Goal: Task Accomplishment & Management: Use online tool/utility

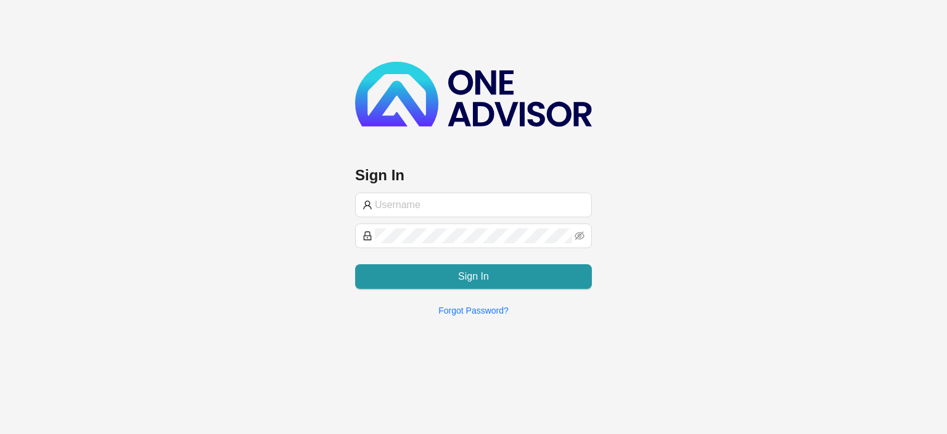
type input "[EMAIL_ADDRESS][DOMAIN_NAME]"
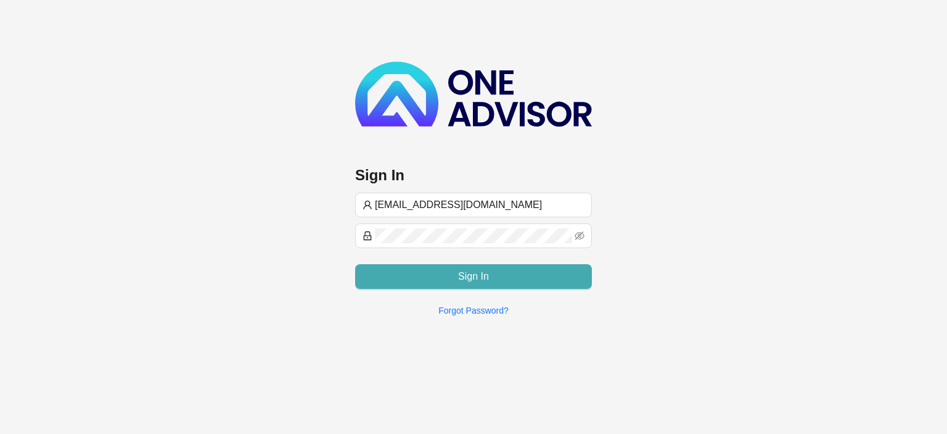
type input "[EMAIL_ADDRESS][DOMAIN_NAME]"
click at [448, 269] on button "Sign In" at bounding box center [473, 276] width 237 height 25
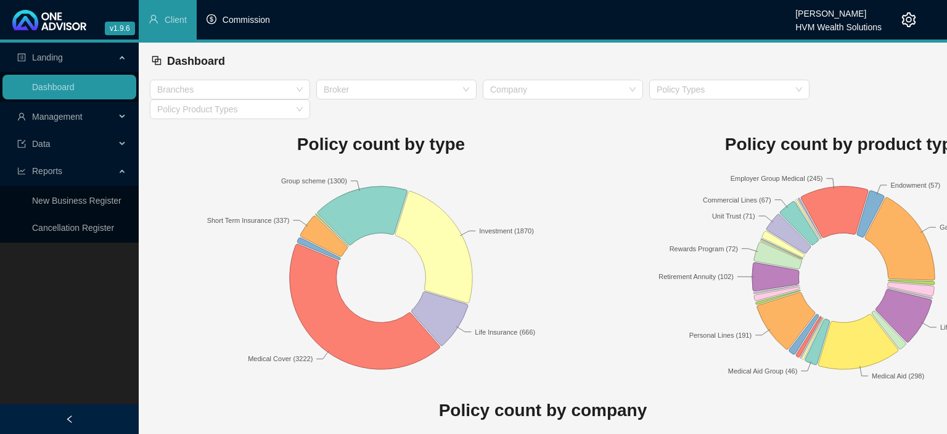
click at [237, 19] on span "Commission" at bounding box center [246, 20] width 47 height 10
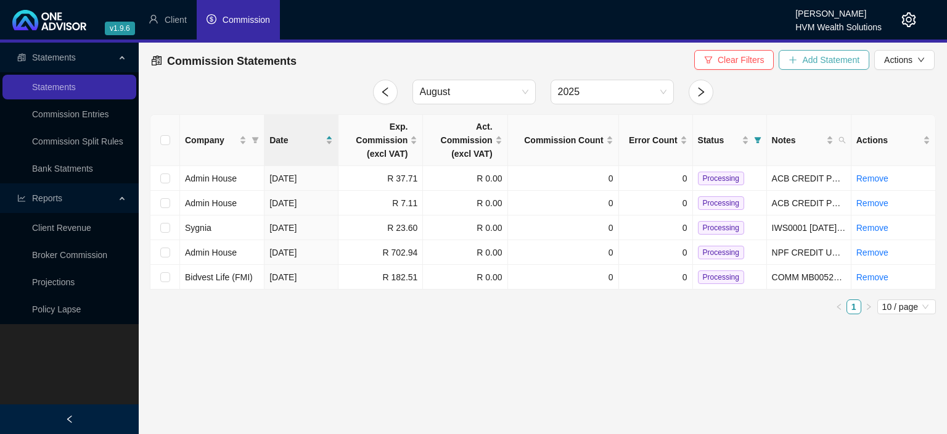
click at [806, 56] on span "Add Statement" at bounding box center [830, 60] width 57 height 14
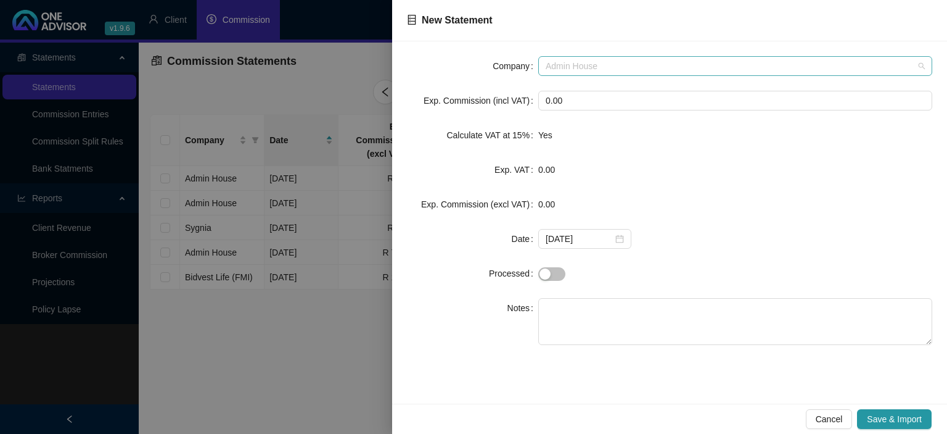
click at [579, 60] on span "Admin House" at bounding box center [735, 66] width 379 height 18
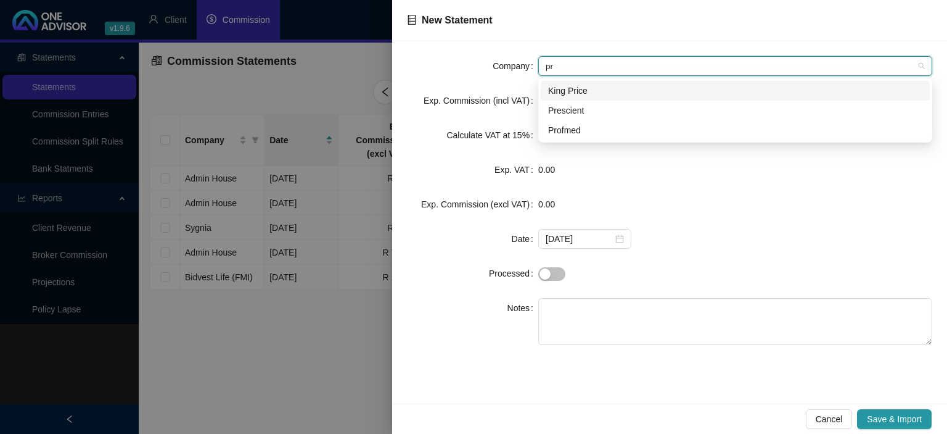
type input "pro"
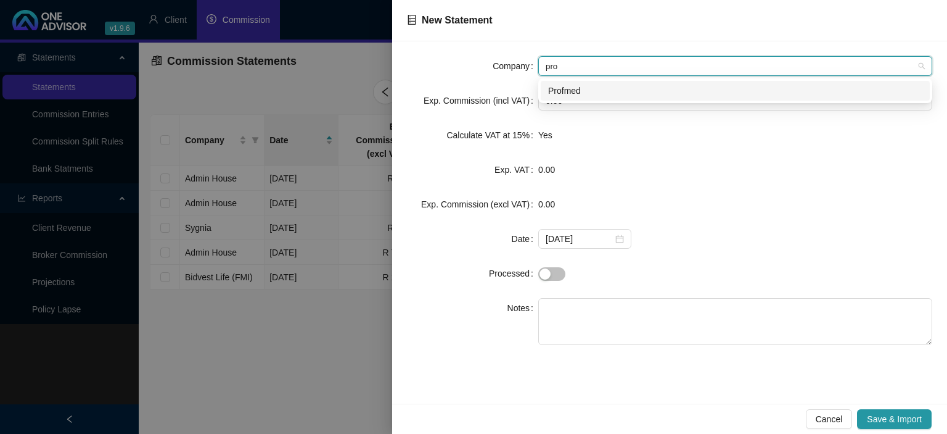
click at [586, 88] on div "Profmed" at bounding box center [735, 91] width 374 height 14
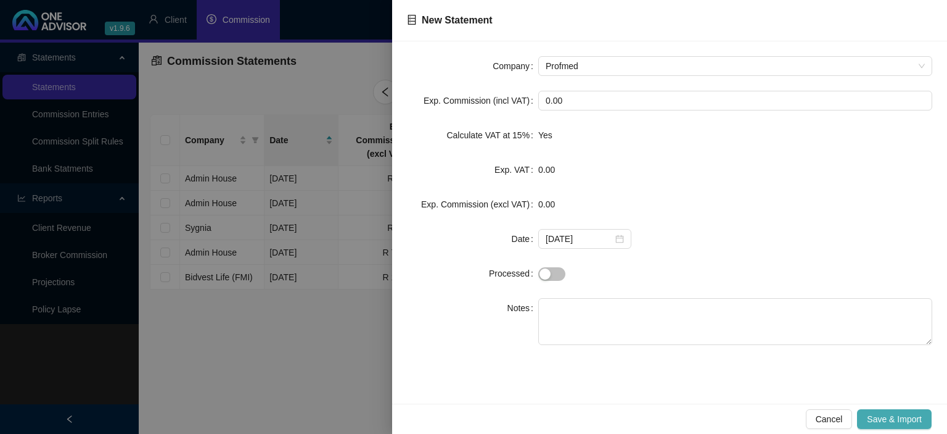
click at [882, 414] on span "Save & Import" at bounding box center [894, 419] width 55 height 14
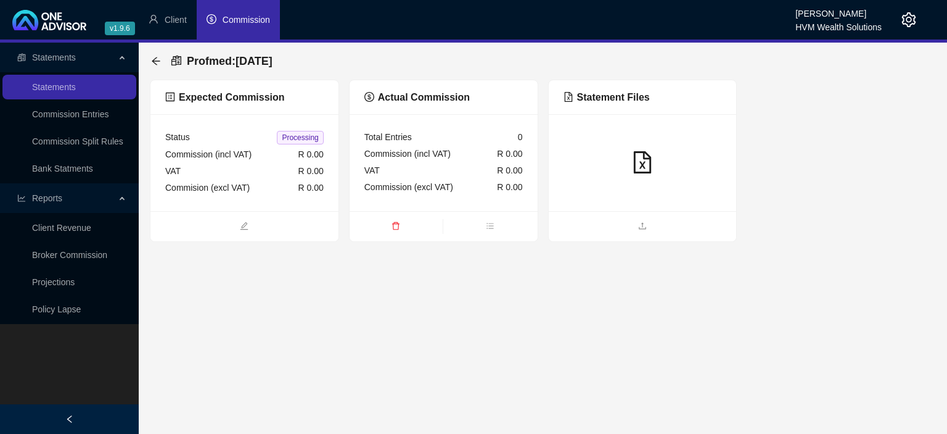
click at [596, 208] on div at bounding box center [643, 162] width 188 height 97
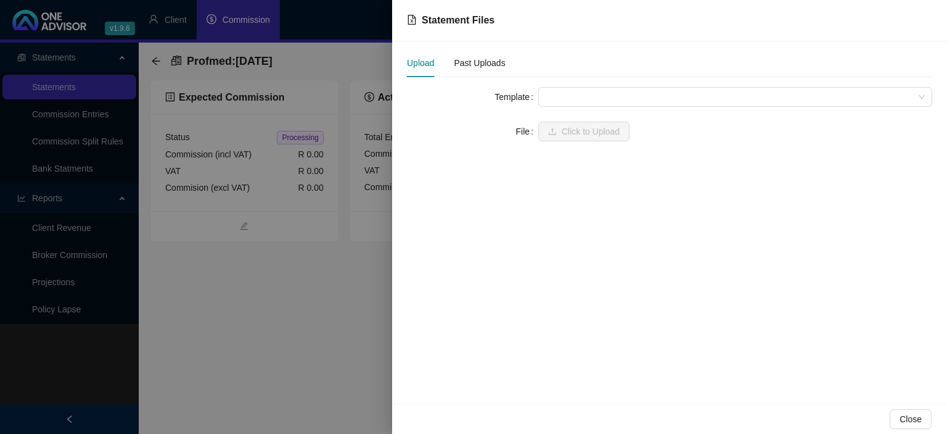
click at [574, 96] on span at bounding box center [735, 97] width 379 height 18
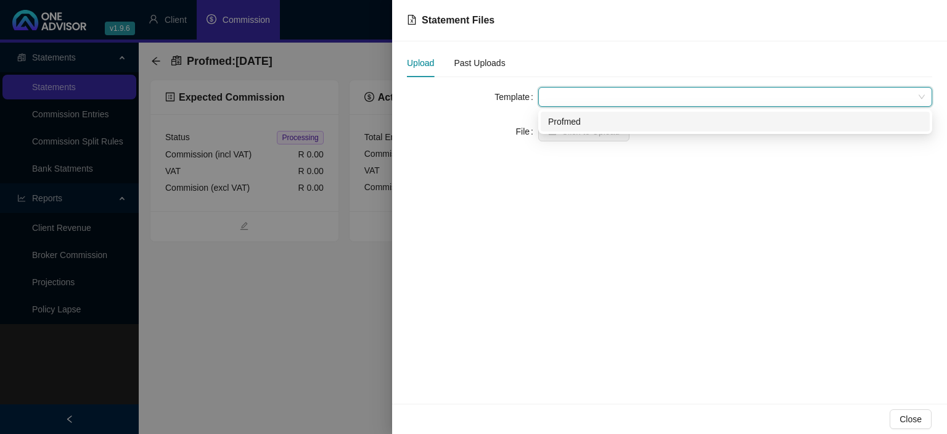
click at [573, 120] on div "Profmed" at bounding box center [735, 122] width 374 height 14
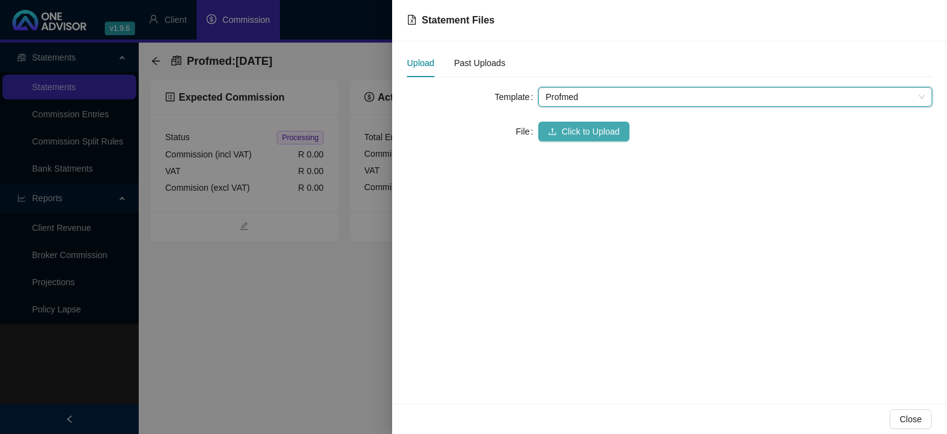
click at [572, 132] on span "Click to Upload" at bounding box center [591, 132] width 58 height 14
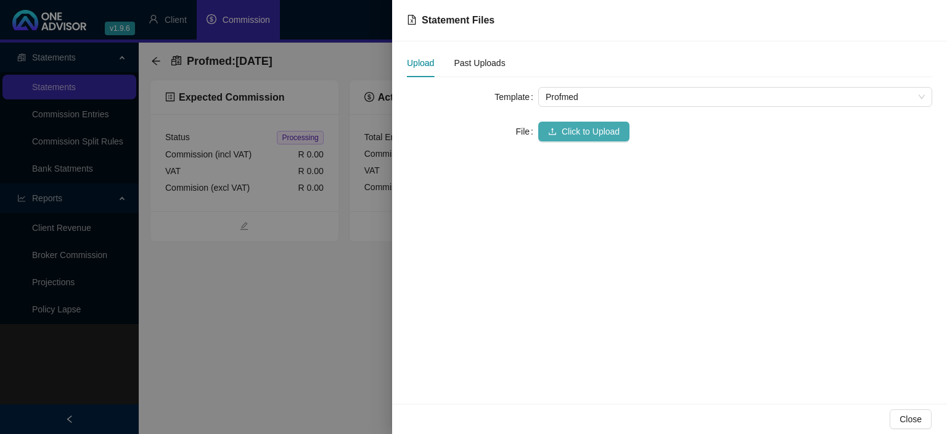
click at [577, 135] on span "Click to Upload" at bounding box center [591, 132] width 58 height 14
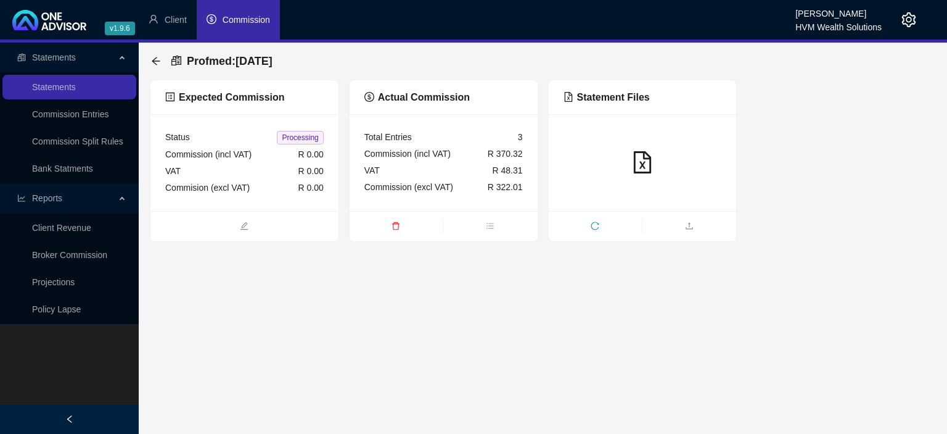
click at [911, 13] on div at bounding box center [899, 19] width 35 height 39
click at [905, 21] on icon "setting" at bounding box center [909, 19] width 15 height 15
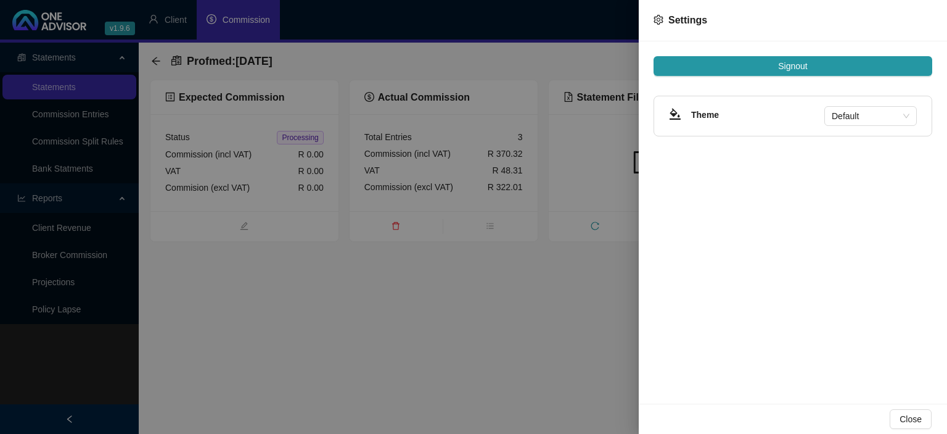
click at [804, 77] on div "Signout Theme Default" at bounding box center [793, 222] width 308 height 362
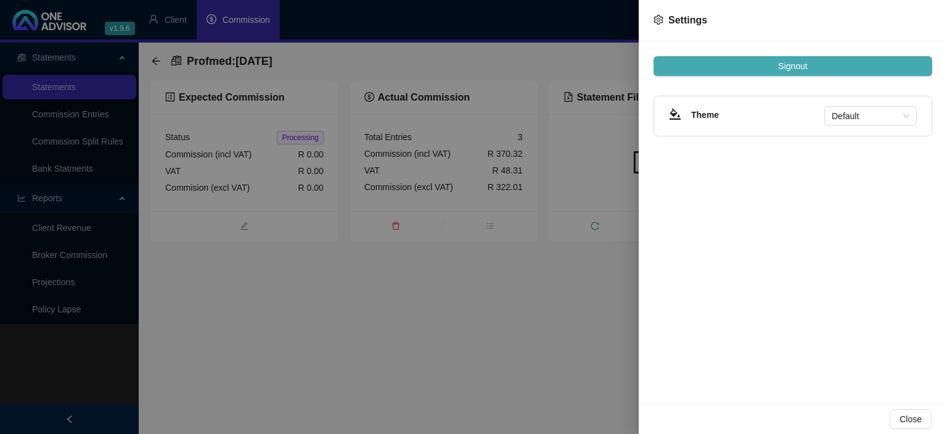
click at [802, 71] on span "Signout" at bounding box center [792, 66] width 29 height 14
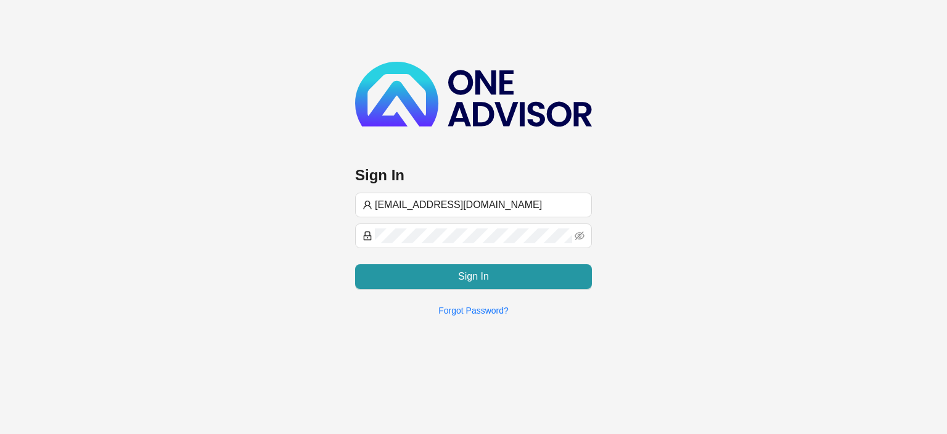
type input "[EMAIL_ADDRESS][DOMAIN_NAME]"
